Goal: Check status

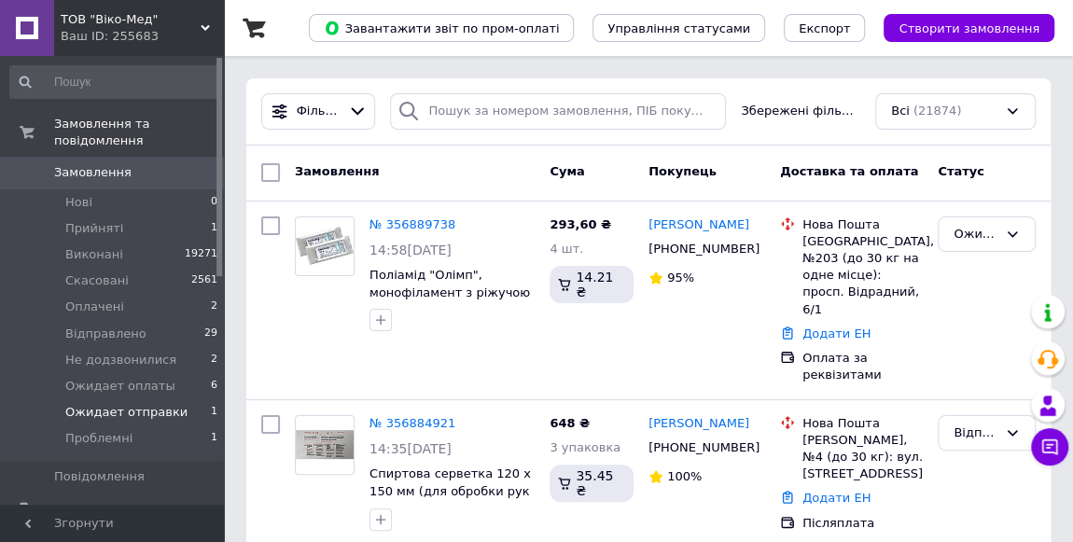
click at [111, 404] on span "Ожидает отправки" at bounding box center [126, 412] width 122 height 17
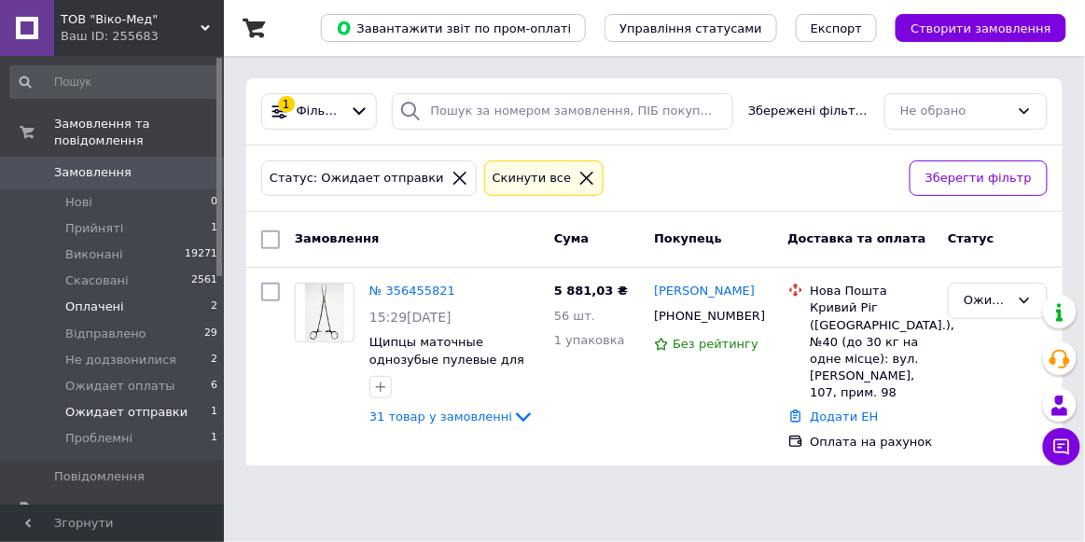
click at [92, 299] on span "Оплачені" at bounding box center [94, 307] width 59 height 17
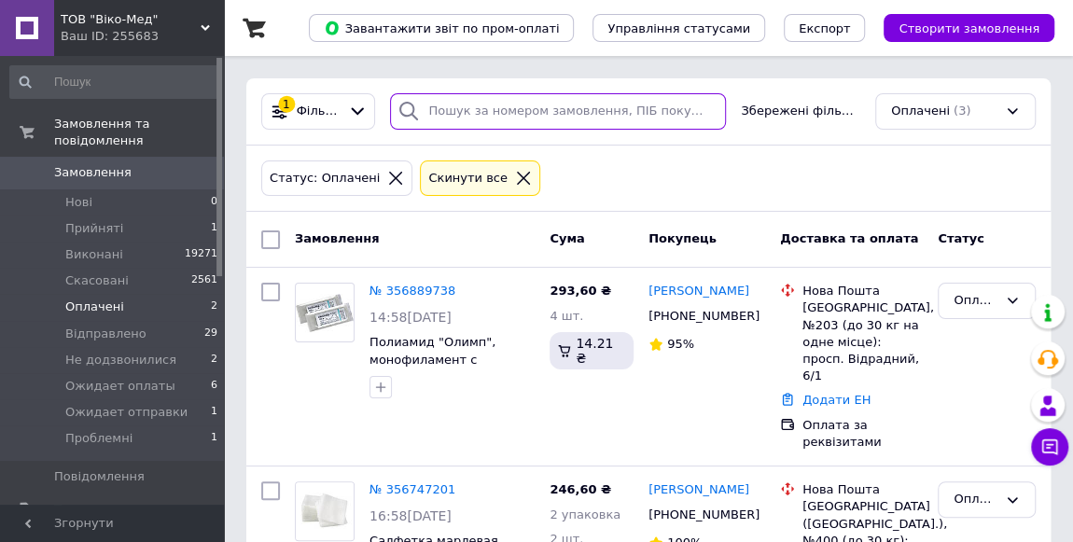
click at [438, 107] on input "search" at bounding box center [558, 111] width 336 height 36
paste input "356455821"
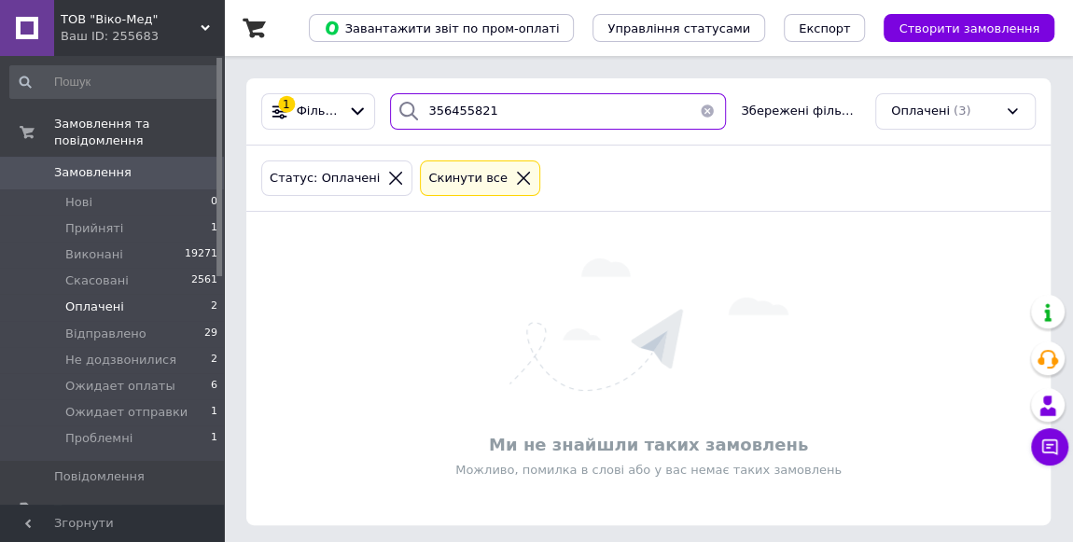
type input "356455821"
click at [517, 174] on icon at bounding box center [523, 178] width 13 height 13
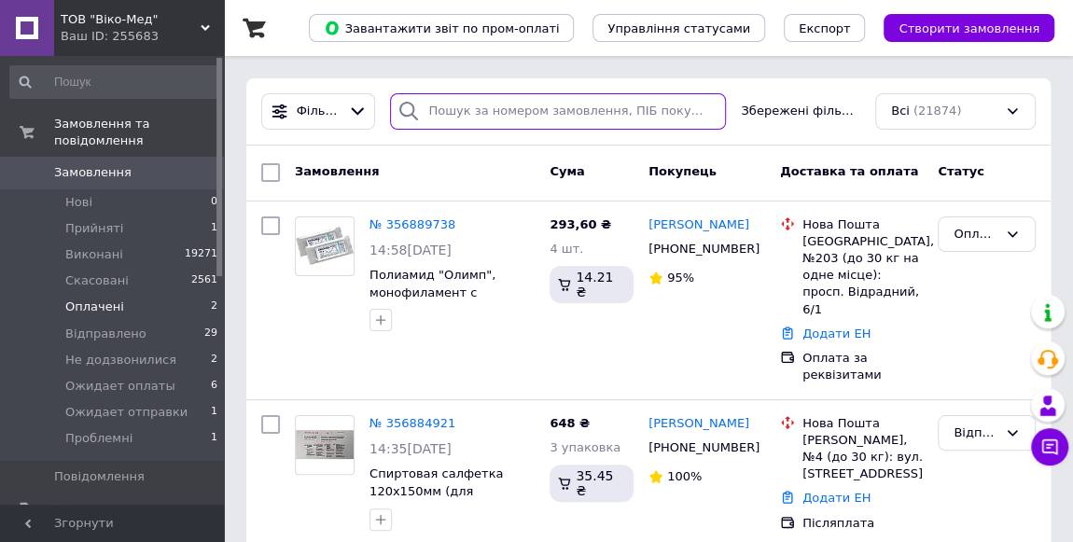
click at [458, 115] on input "search" at bounding box center [558, 111] width 336 height 36
paste input "356455821"
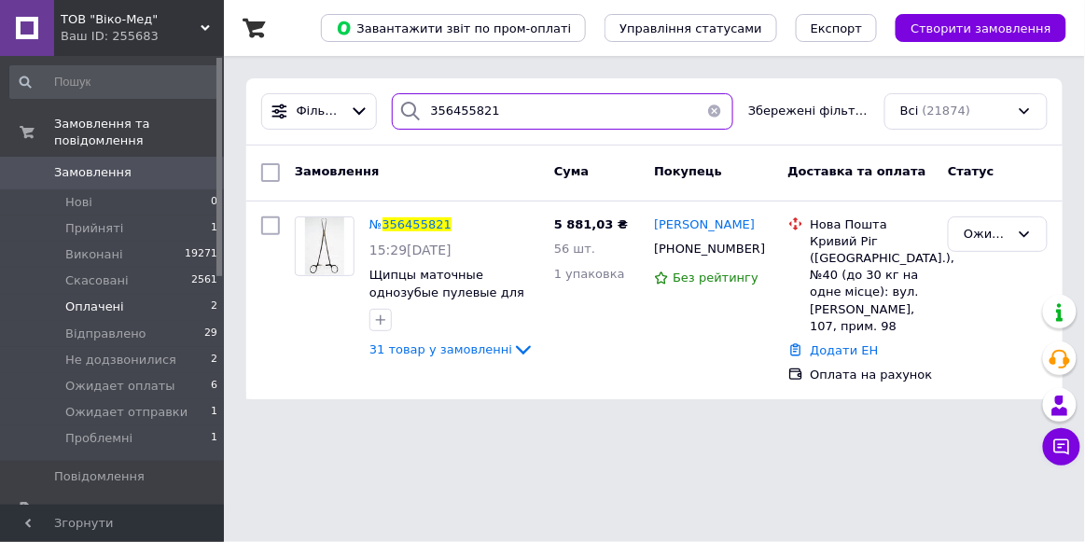
type input "356455821"
